Goal: Task Accomplishment & Management: Complete application form

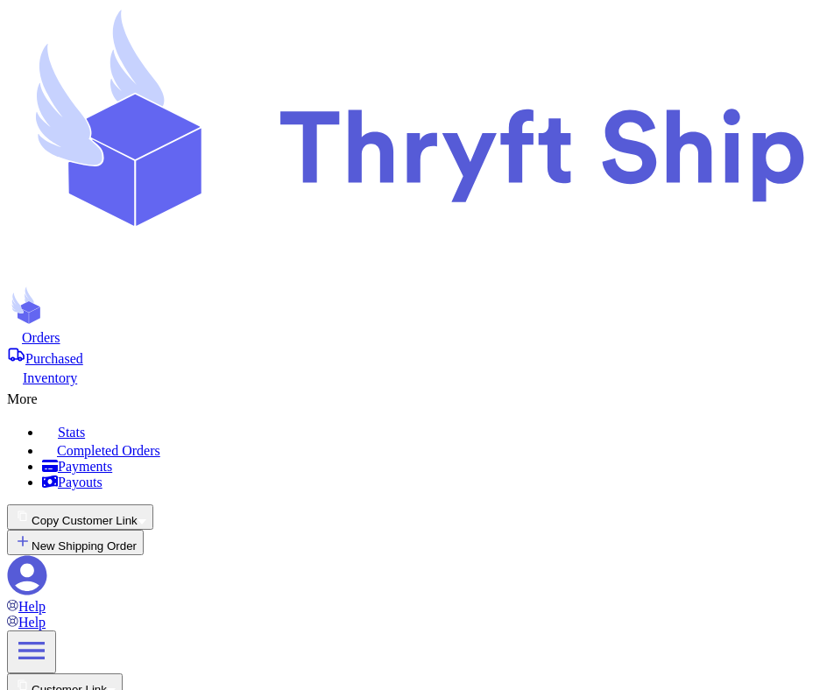
scroll to position [331, 0]
select select "US"
select select "unpaid"
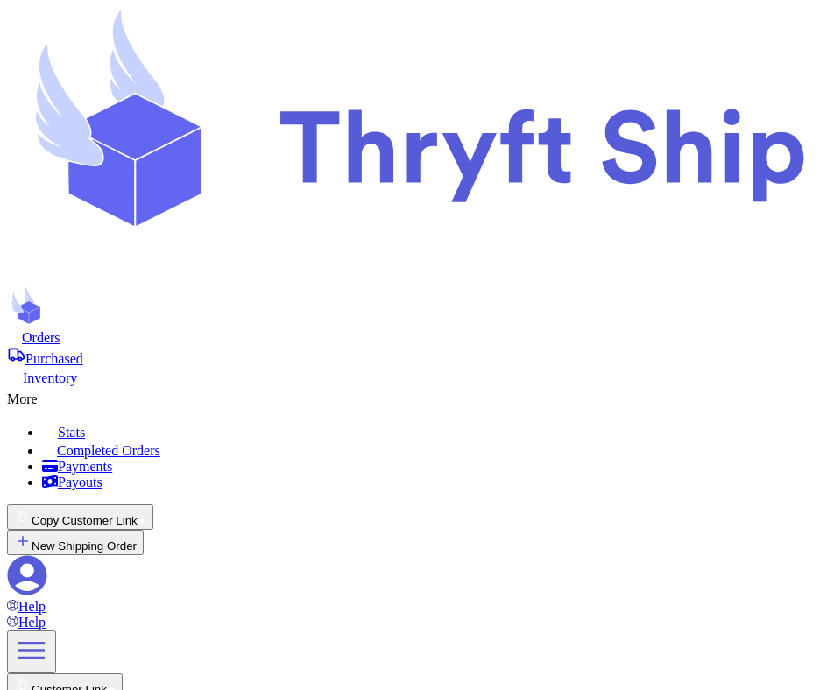
type input "113"
type input "211"
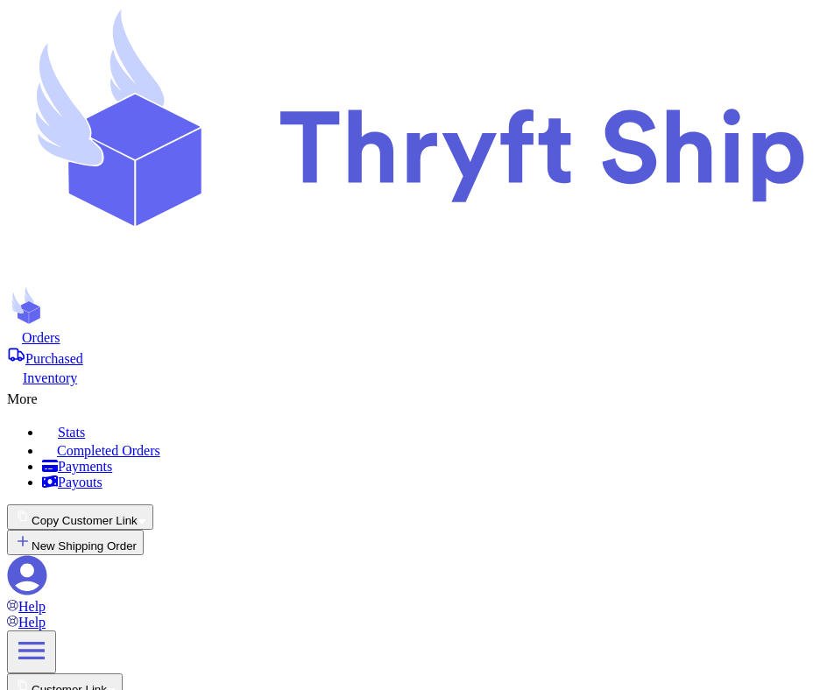
click at [47, 555] on icon at bounding box center [27, 575] width 40 height 40
click at [248, 673] on link "Accept Payments" at bounding box center [297, 680] width 98 height 15
click at [111, 673] on link "Label Info" at bounding box center [140, 680] width 59 height 15
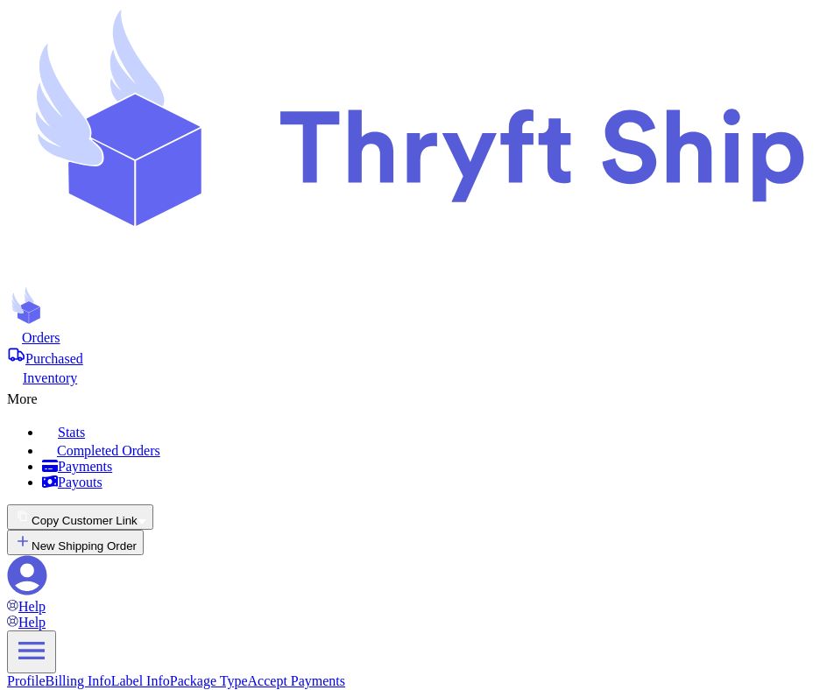
select select "UT"
click at [102, 328] on div "Orders" at bounding box center [417, 337] width 820 height 18
select select "US"
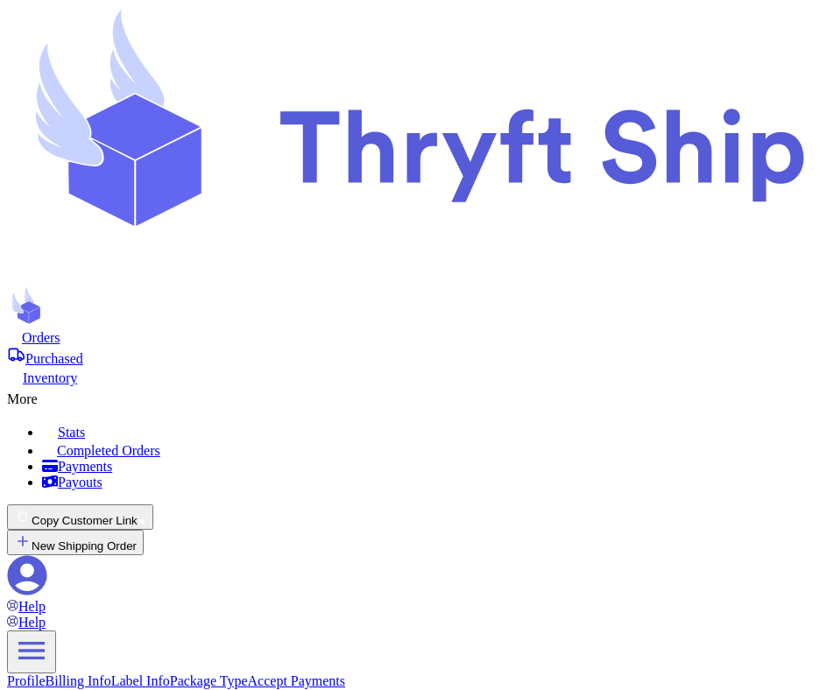
select select "unpaid"
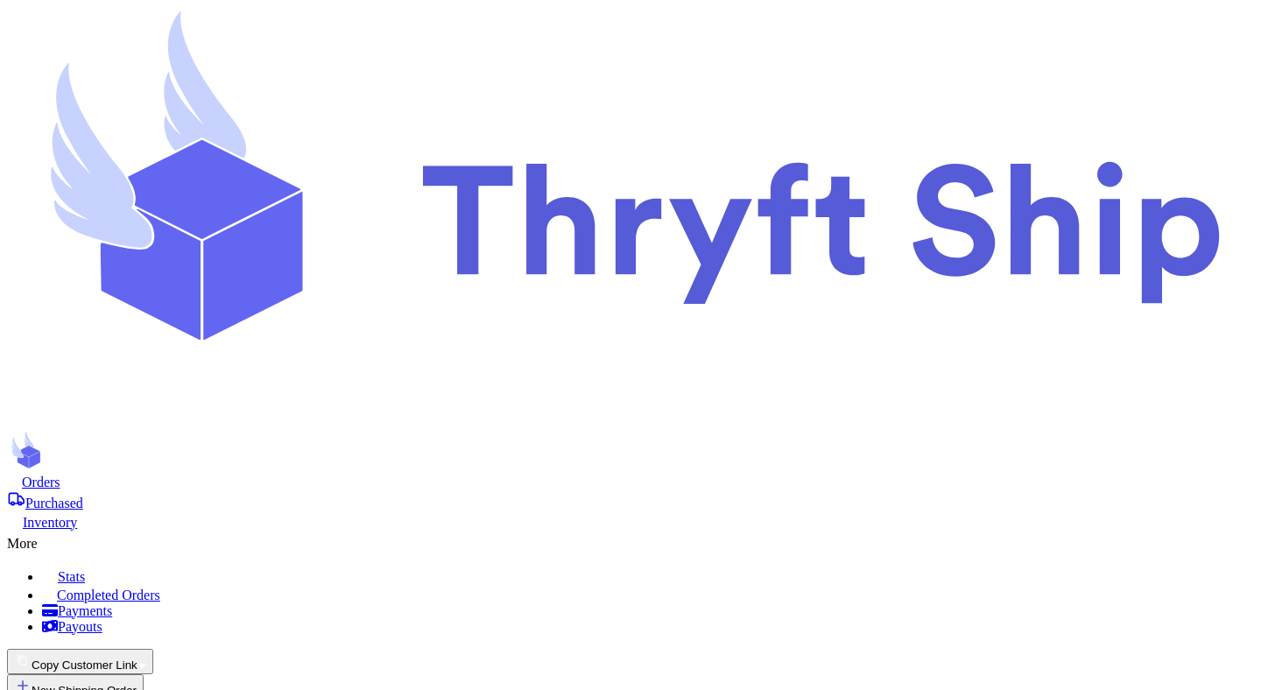
scroll to position [1145, 0]
drag, startPoint x: 883, startPoint y: 561, endPoint x: 780, endPoint y: 559, distance: 102.5
copy h3 "Customs Info"
